Goal: Book appointment/travel/reservation

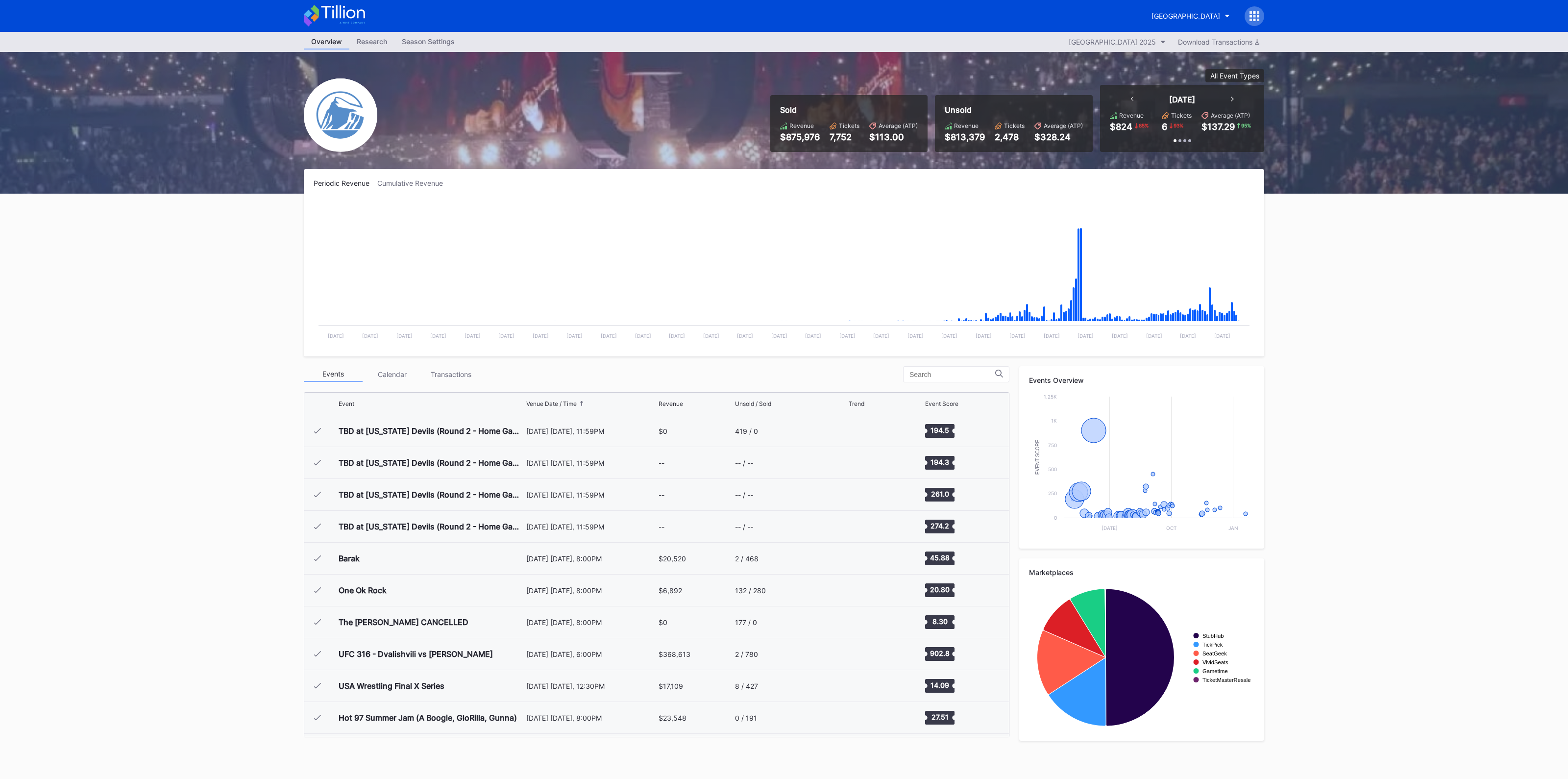
scroll to position [956, 0]
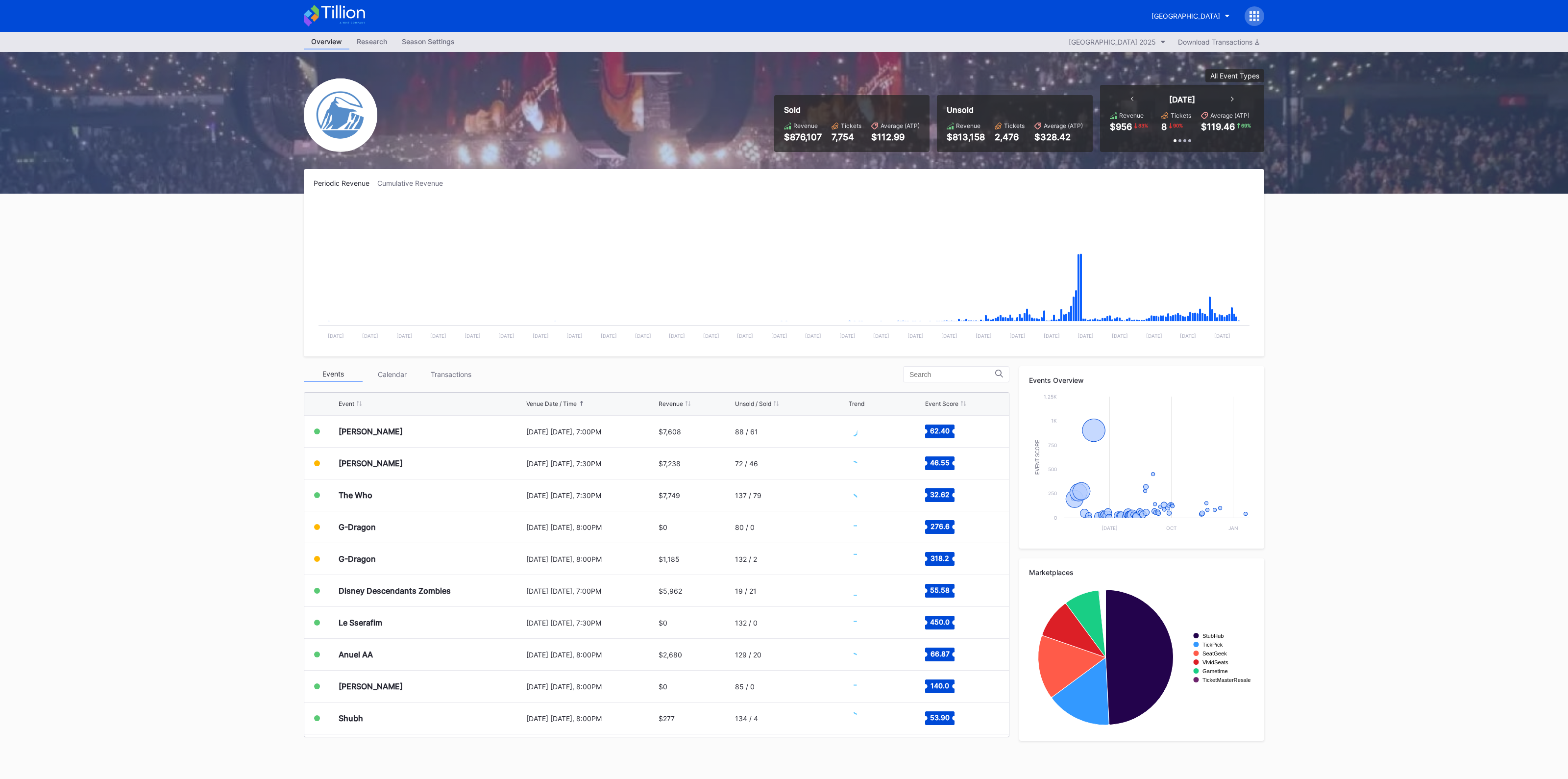
scroll to position [956, 0]
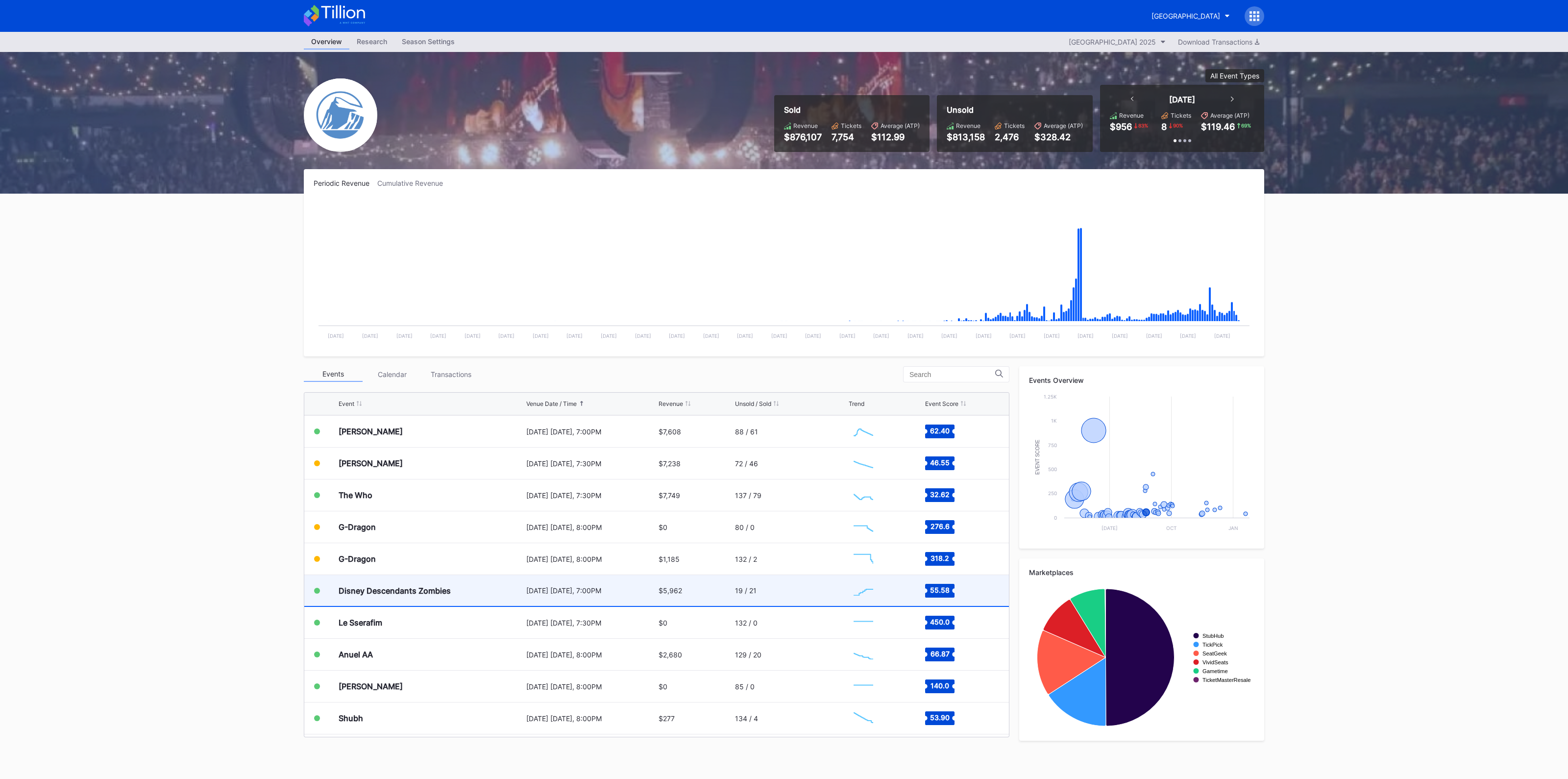
click at [512, 585] on div "Disney Descendants Zombies" at bounding box center [431, 590] width 185 height 31
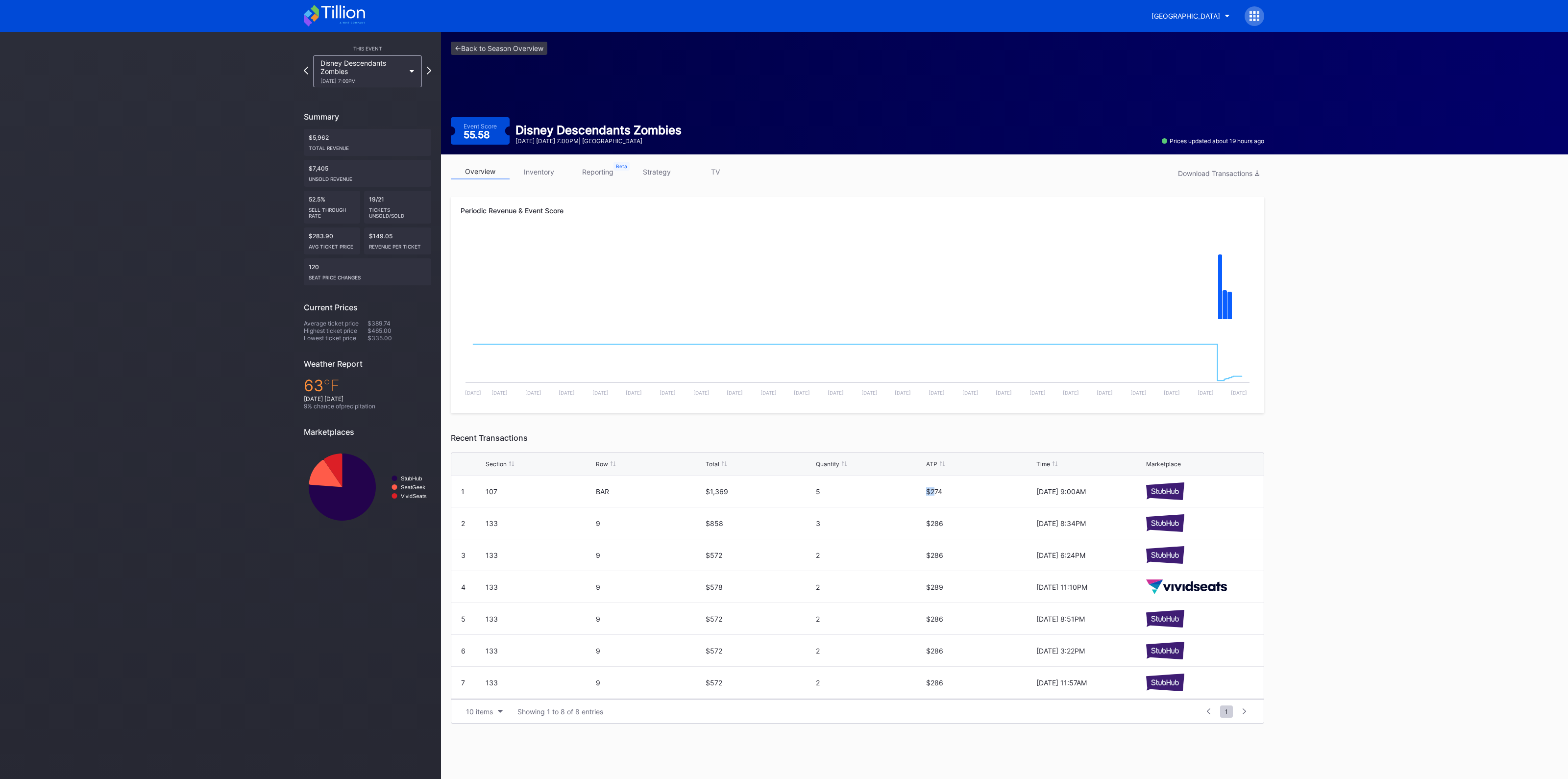
drag, startPoint x: 911, startPoint y: 494, endPoint x: 931, endPoint y: 493, distance: 20.0
click at [929, 492] on div "1 107 BAR $1,369 5 $274 [DATE] 9:00AM" at bounding box center [857, 492] width 813 height 32
click at [934, 494] on div "$274" at bounding box center [979, 492] width 108 height 32
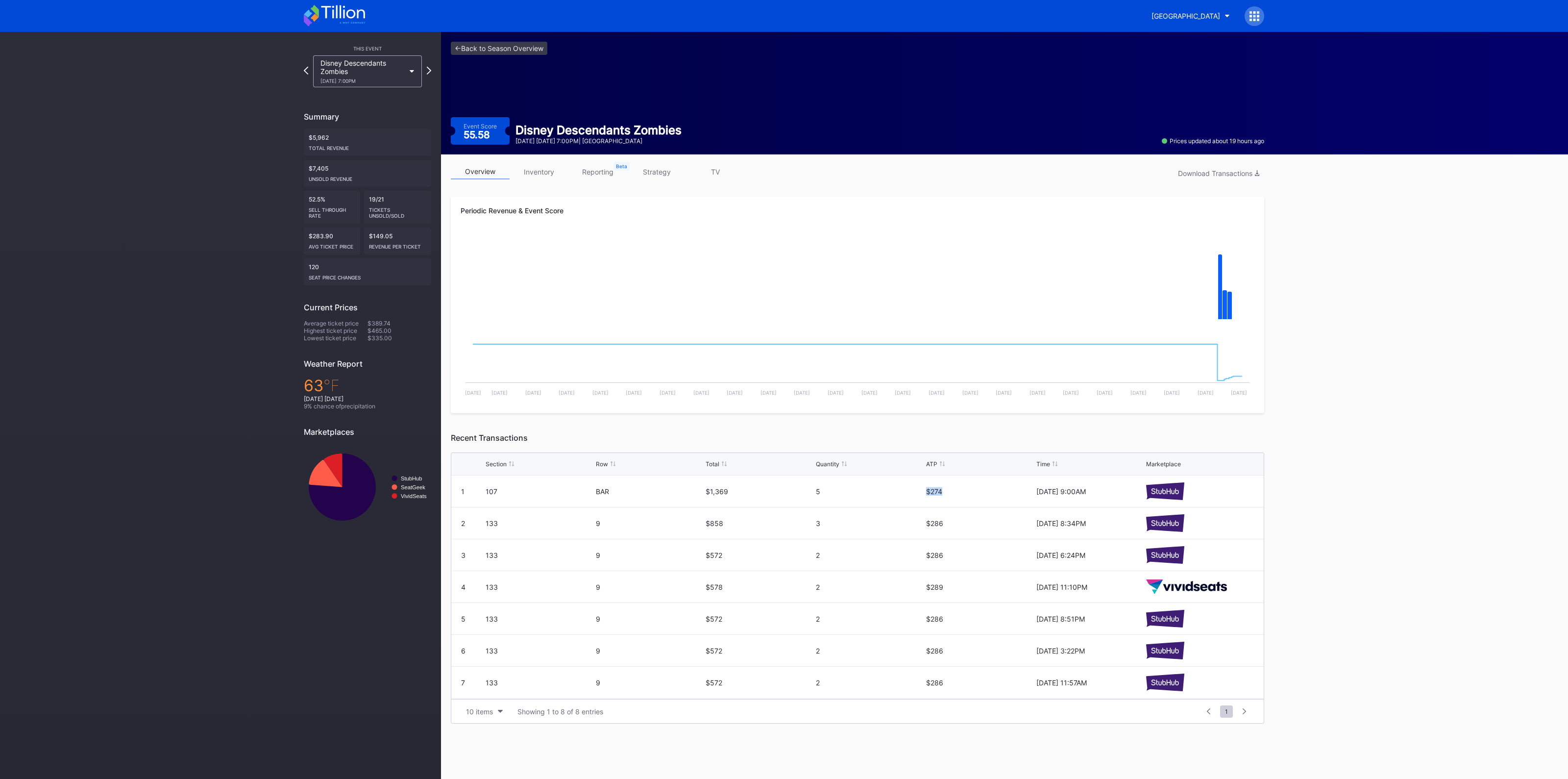
click at [941, 491] on div "$274" at bounding box center [979, 492] width 108 height 9
click at [920, 485] on div "1 107 BAR $1,369 5 $274 [DATE] 9:00AM" at bounding box center [857, 492] width 813 height 32
click at [919, 486] on div "1 107 BAR $1,369 5 $274 [DATE] 9:00AM" at bounding box center [857, 492] width 813 height 32
click at [919, 487] on div "1 107 BAR $1,369 5 $274 [DATE] 9:00AM" at bounding box center [857, 492] width 813 height 32
click at [926, 493] on div "$274" at bounding box center [979, 492] width 108 height 9
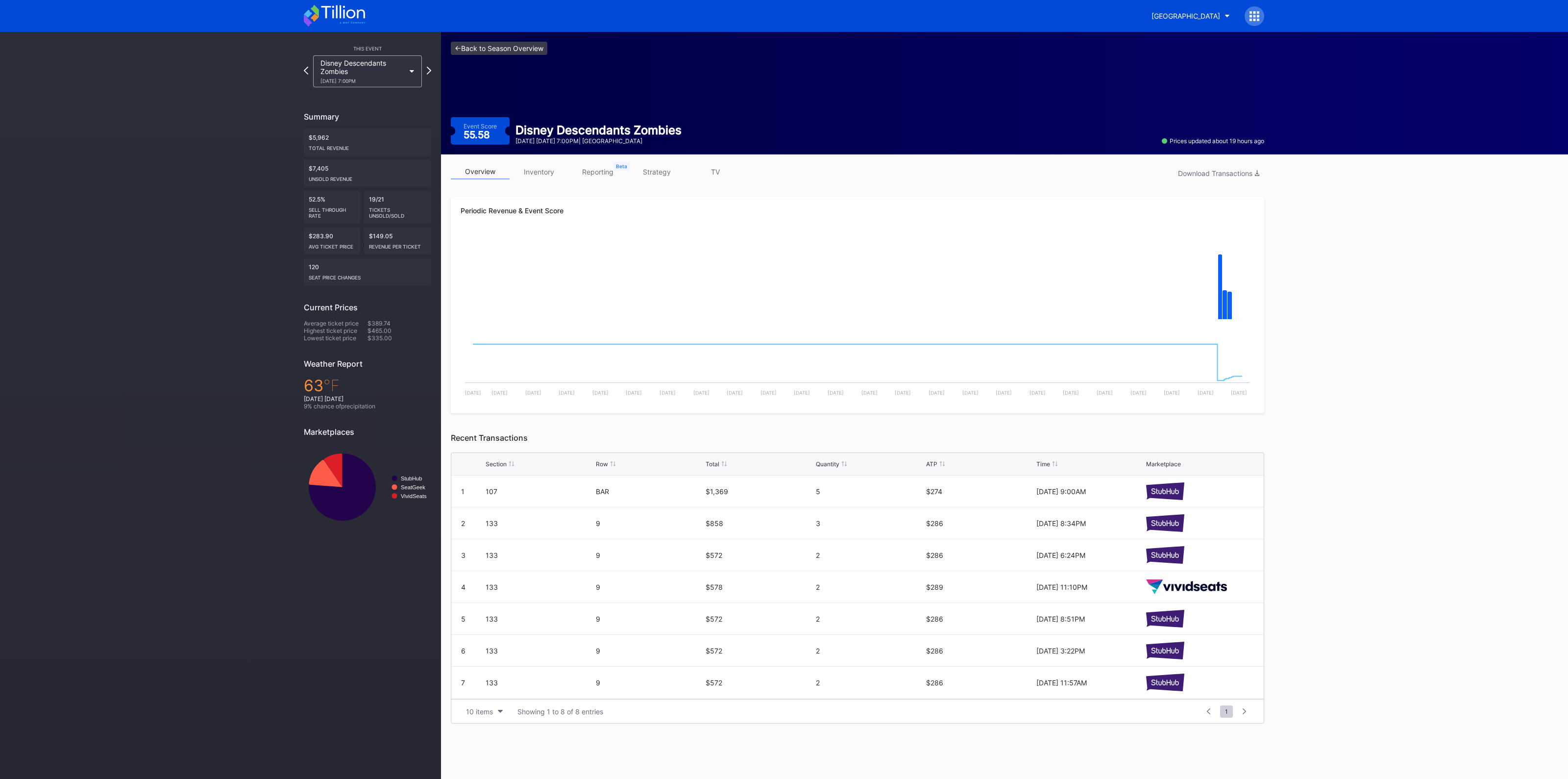
click at [504, 49] on link "<- Back to Season Overview" at bounding box center [499, 48] width 97 height 13
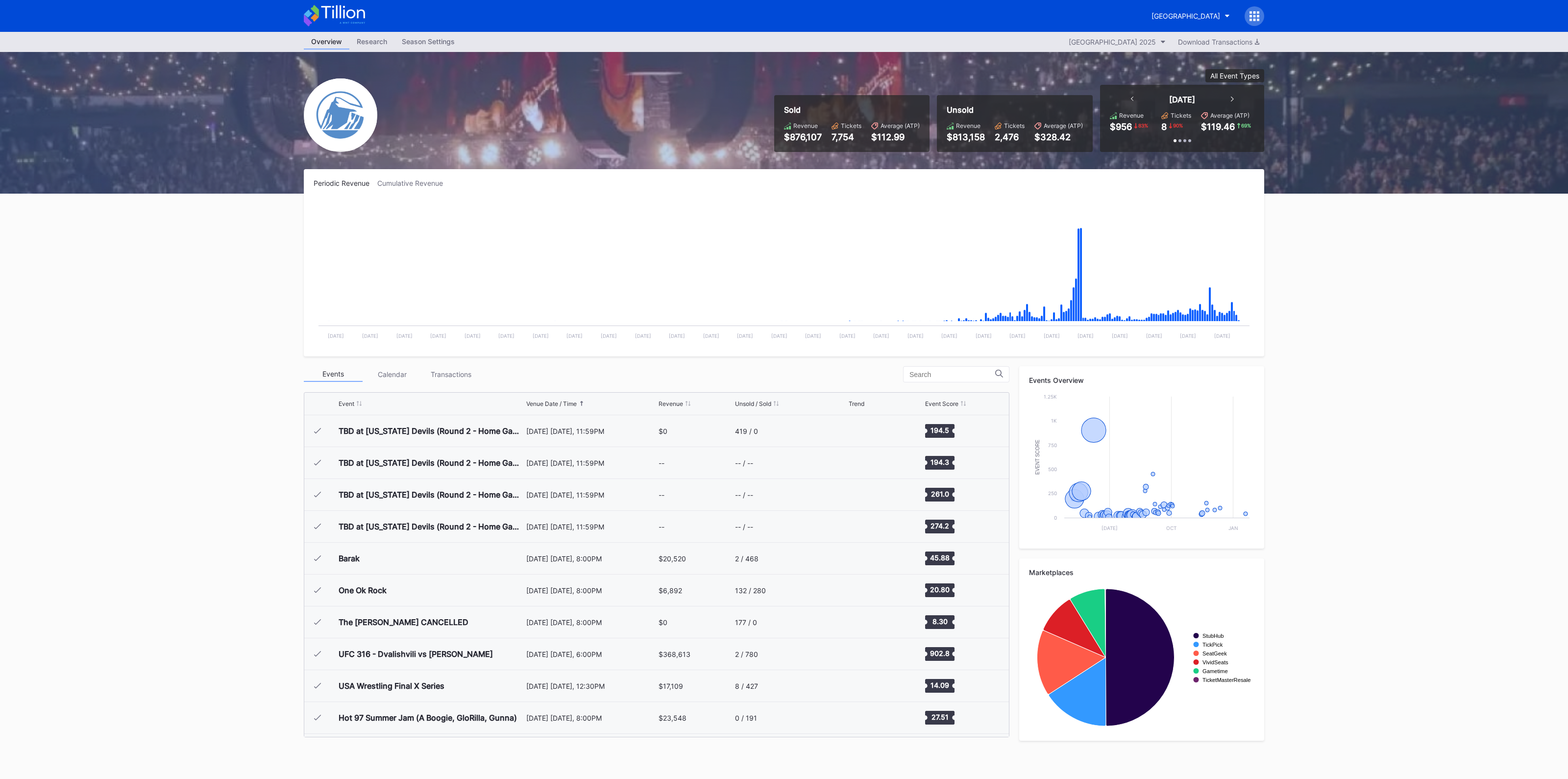
scroll to position [956, 0]
